Goal: Task Accomplishment & Management: Complete application form

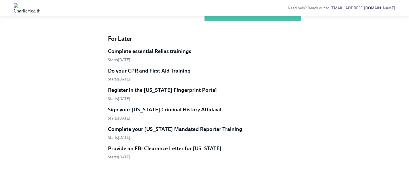
scroll to position [413, 0]
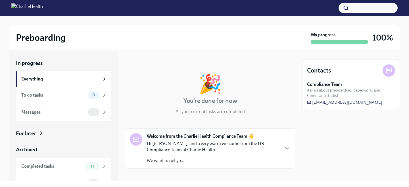
scroll to position [11, 0]
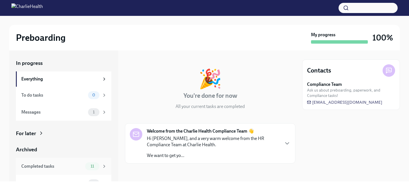
click at [98, 164] on div "11" at bounding box center [92, 167] width 14 height 8
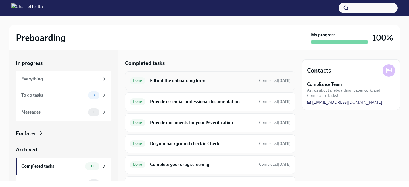
click at [169, 78] on h6 "Fill out the onboarding form" at bounding box center [202, 81] width 104 height 6
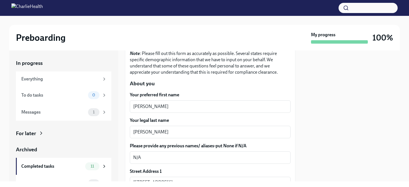
scroll to position [198, 0]
